Goal: Task Accomplishment & Management: Use online tool/utility

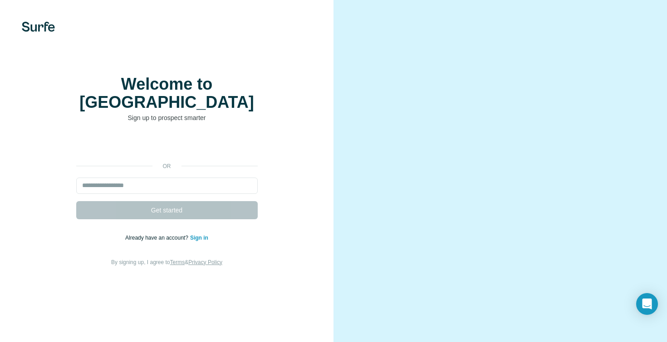
click at [161, 189] on input "email" at bounding box center [166, 186] width 181 height 16
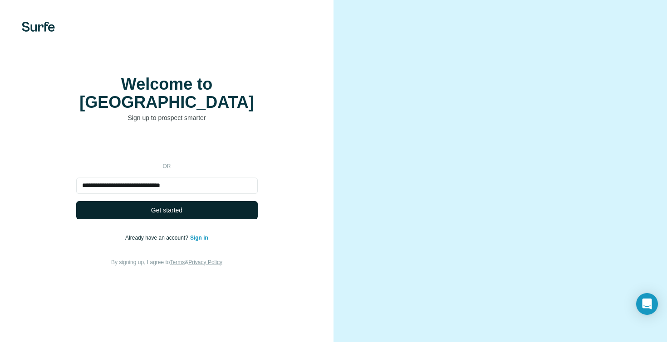
type input "**********"
click at [138, 211] on button "Get started" at bounding box center [166, 210] width 181 height 18
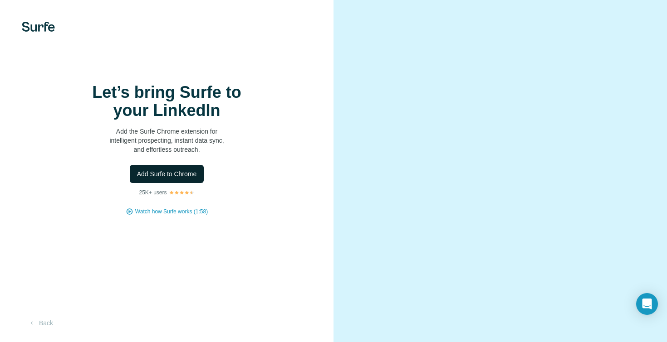
click at [176, 179] on span "Add Surfe to Chrome" at bounding box center [167, 174] width 60 height 9
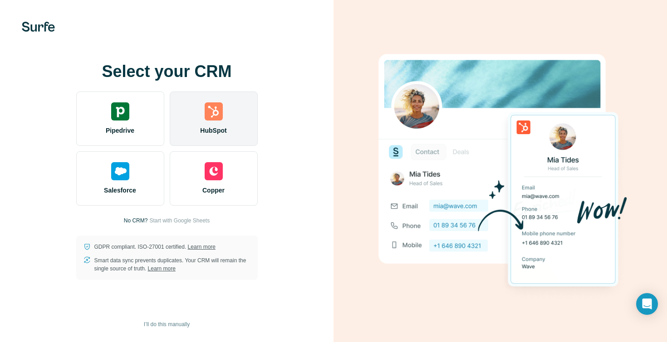
click at [200, 122] on div "HubSpot" at bounding box center [214, 119] width 88 height 54
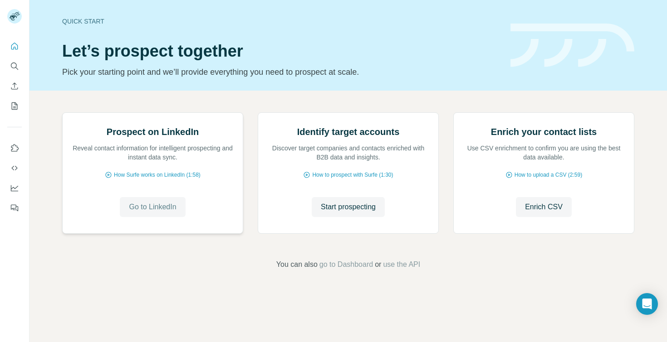
click at [159, 213] on span "Go to LinkedIn" at bounding box center [152, 207] width 47 height 11
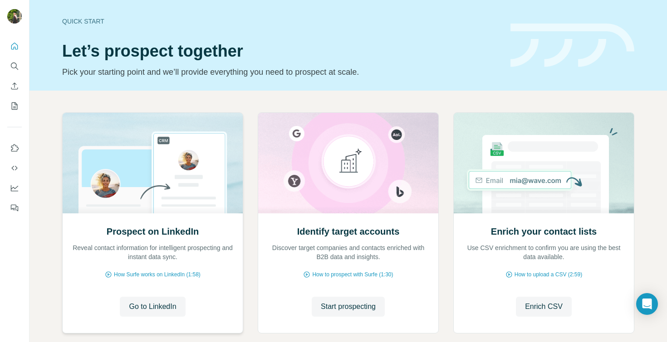
scroll to position [49, 0]
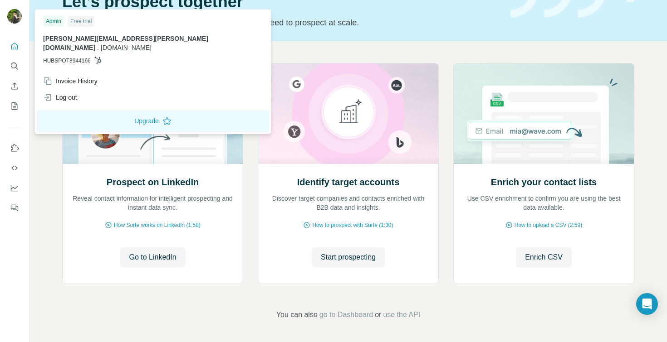
click at [19, 14] on img at bounding box center [14, 16] width 15 height 15
click at [12, 45] on icon "Quick start" at bounding box center [14, 46] width 7 height 7
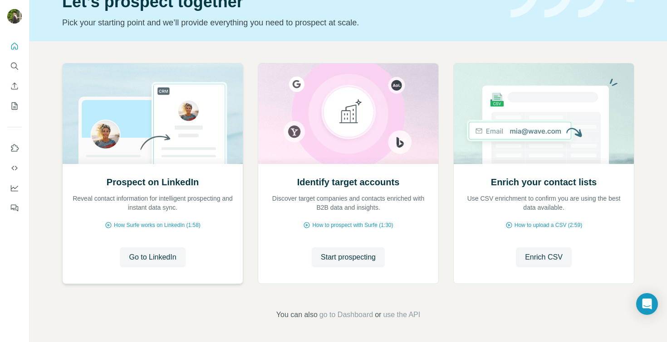
scroll to position [0, 0]
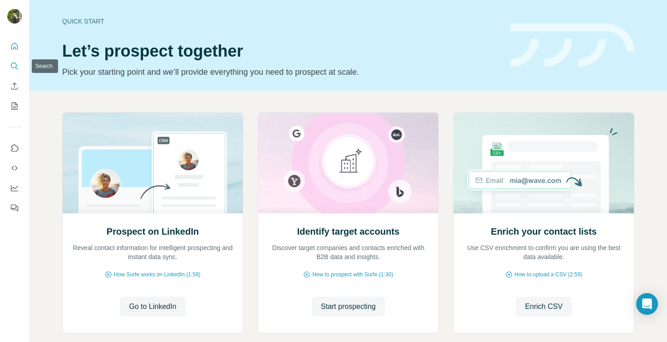
click at [12, 68] on icon "Search" at bounding box center [14, 66] width 9 height 9
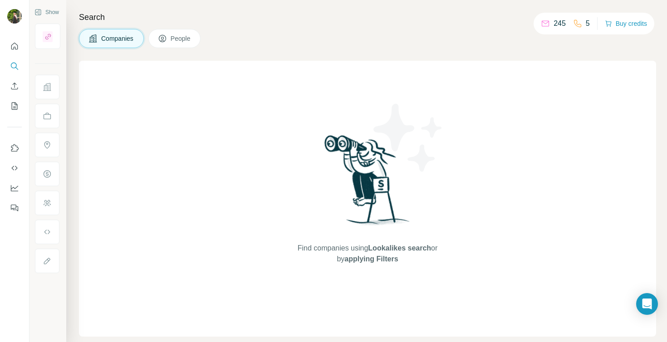
click at [194, 39] on button "People" at bounding box center [174, 38] width 53 height 19
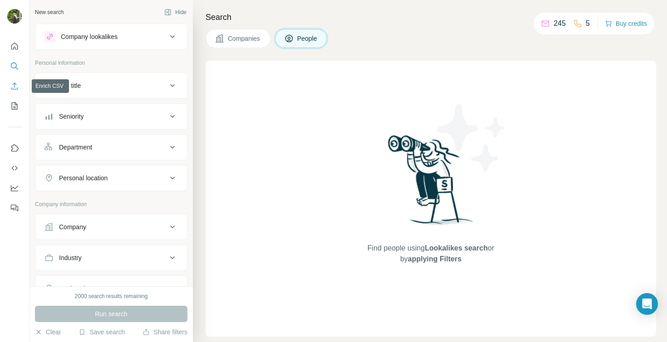
click at [16, 88] on icon "Enrich CSV" at bounding box center [14, 86] width 9 height 9
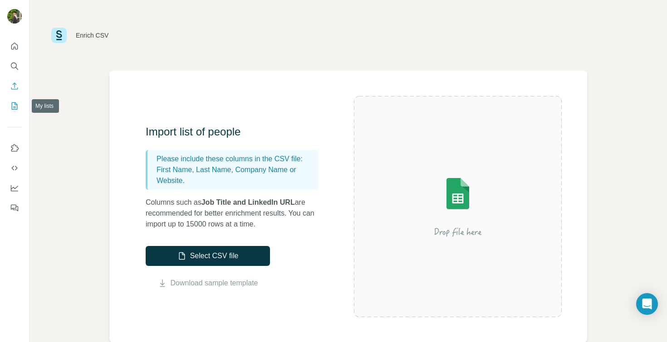
click at [13, 103] on icon "My lists" at bounding box center [14, 106] width 9 height 9
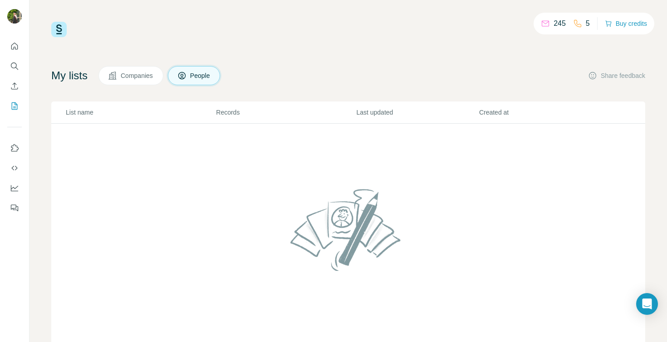
click at [586, 23] on p "5" at bounding box center [588, 23] width 4 height 11
click at [561, 25] on p "245" at bounding box center [559, 23] width 12 height 11
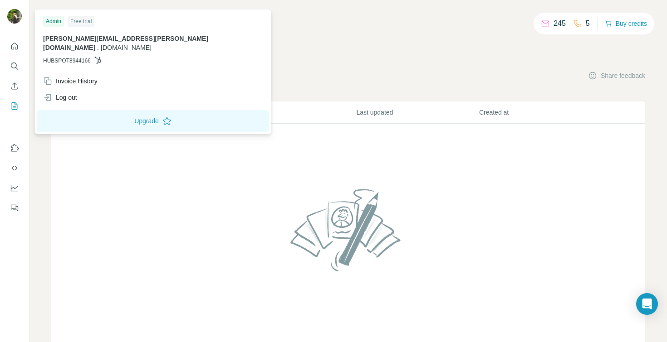
click at [12, 16] on img at bounding box center [14, 16] width 15 height 15
click at [16, 44] on icon "Quick start" at bounding box center [14, 46] width 7 height 7
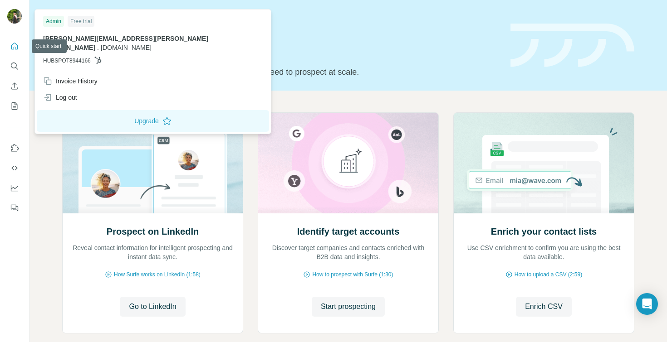
click at [13, 20] on img at bounding box center [14, 16] width 15 height 15
click at [18, 99] on button "My lists" at bounding box center [14, 106] width 15 height 16
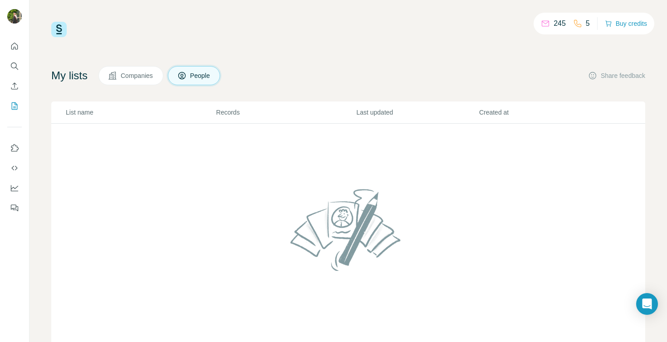
click at [150, 74] on span "Companies" at bounding box center [137, 75] width 33 height 9
click at [193, 74] on button "People" at bounding box center [194, 75] width 53 height 19
click at [12, 191] on icon "Dashboard" at bounding box center [14, 189] width 7 height 6
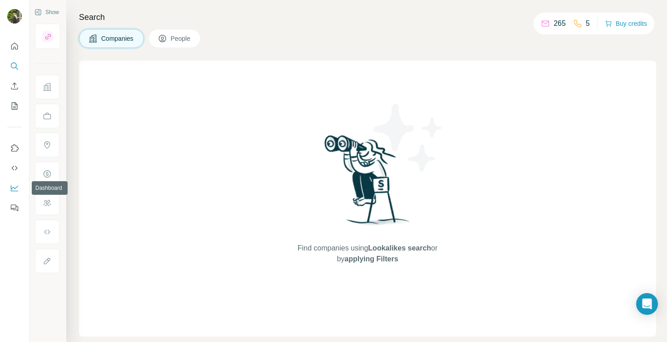
click at [14, 192] on icon "Dashboard" at bounding box center [14, 188] width 9 height 9
